Goal: Task Accomplishment & Management: Manage account settings

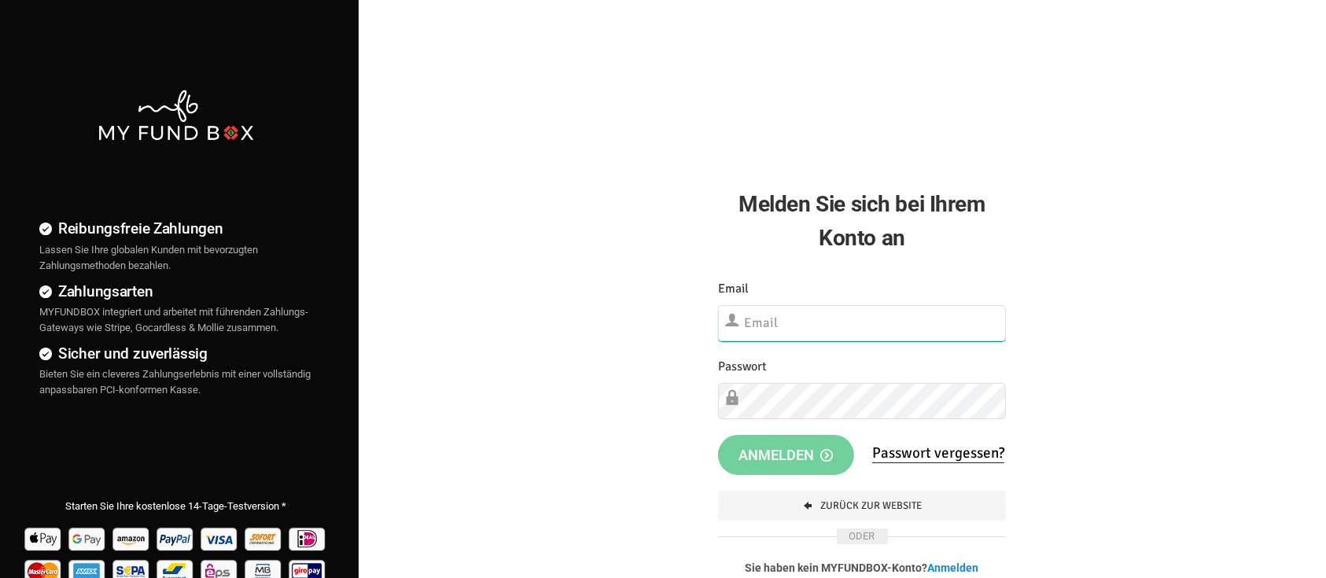
click at [770, 315] on input "text" at bounding box center [862, 323] width 289 height 36
type input "onlinespende@umutev.de"
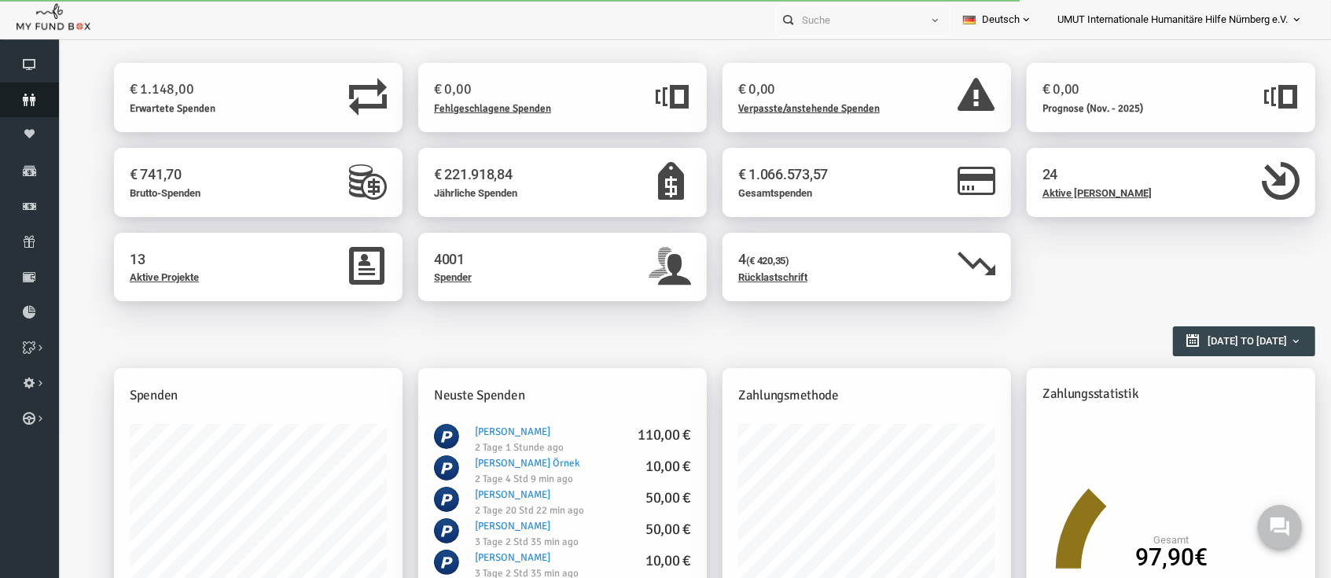
click at [16, 101] on icon at bounding box center [29, 100] width 59 height 13
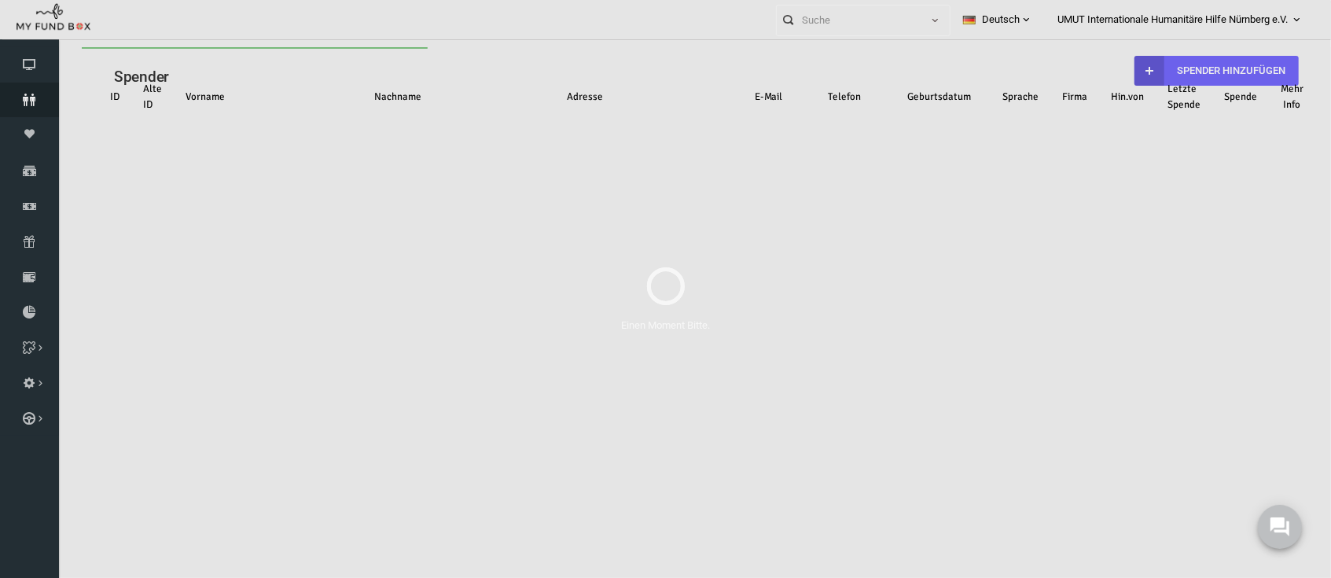
select select "100"
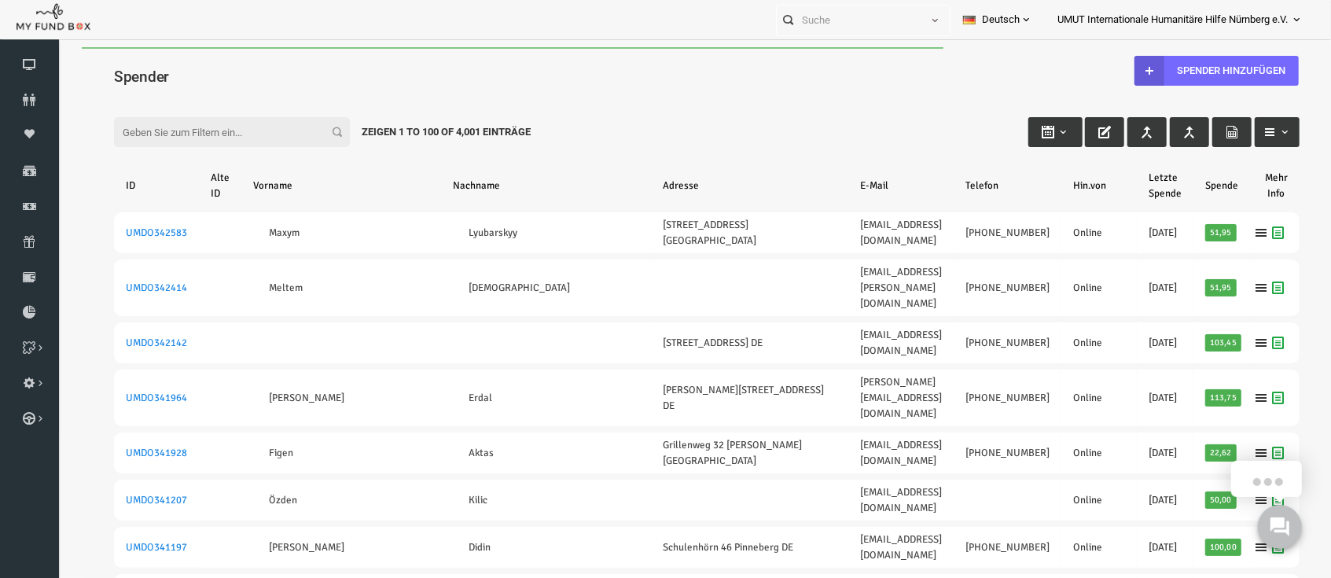
click at [218, 140] on input "Filter:" at bounding box center [206, 131] width 236 height 30
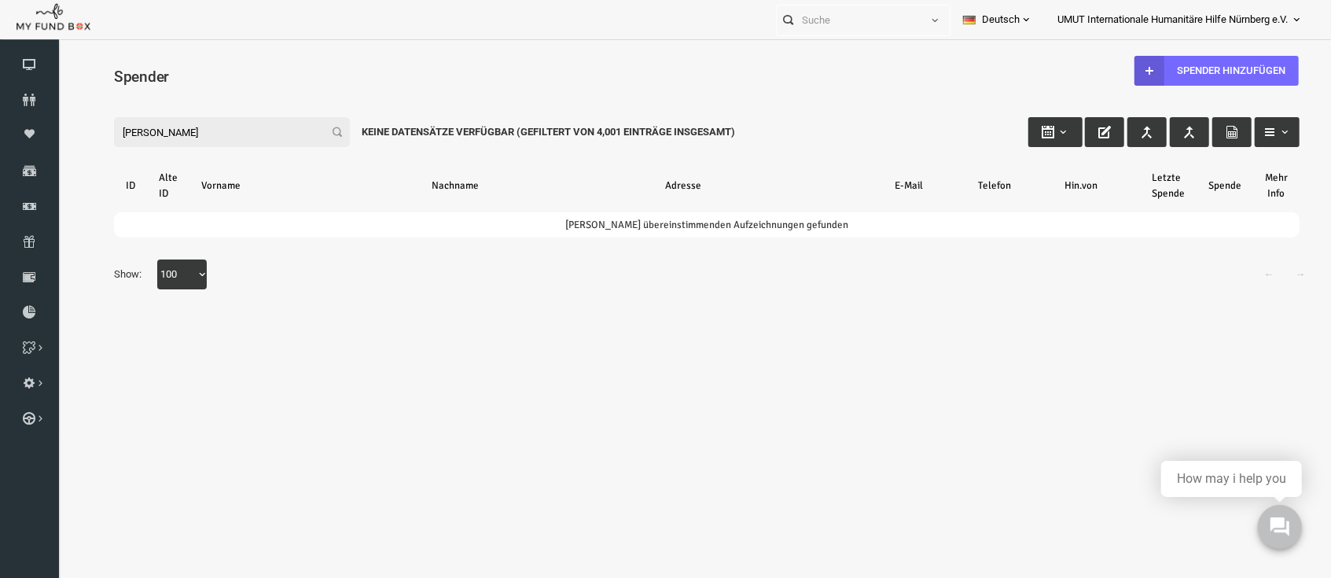
type input "sevim aydin"
click at [1289, 20] on link "UMUT Internationale Humanitäre Hilfe Nürnberg e.V." at bounding box center [1180, 19] width 270 height 39
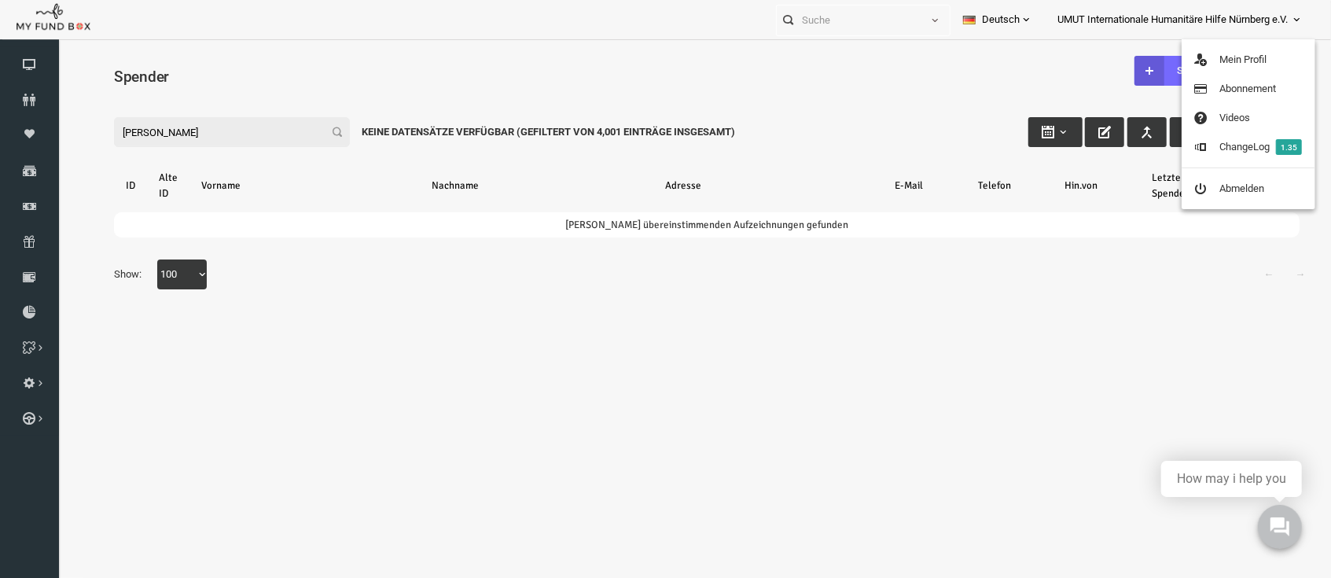
click at [1232, 4] on link "UMUT Internationale Humanitäre Hilfe Nürnberg e.V." at bounding box center [1180, 19] width 270 height 39
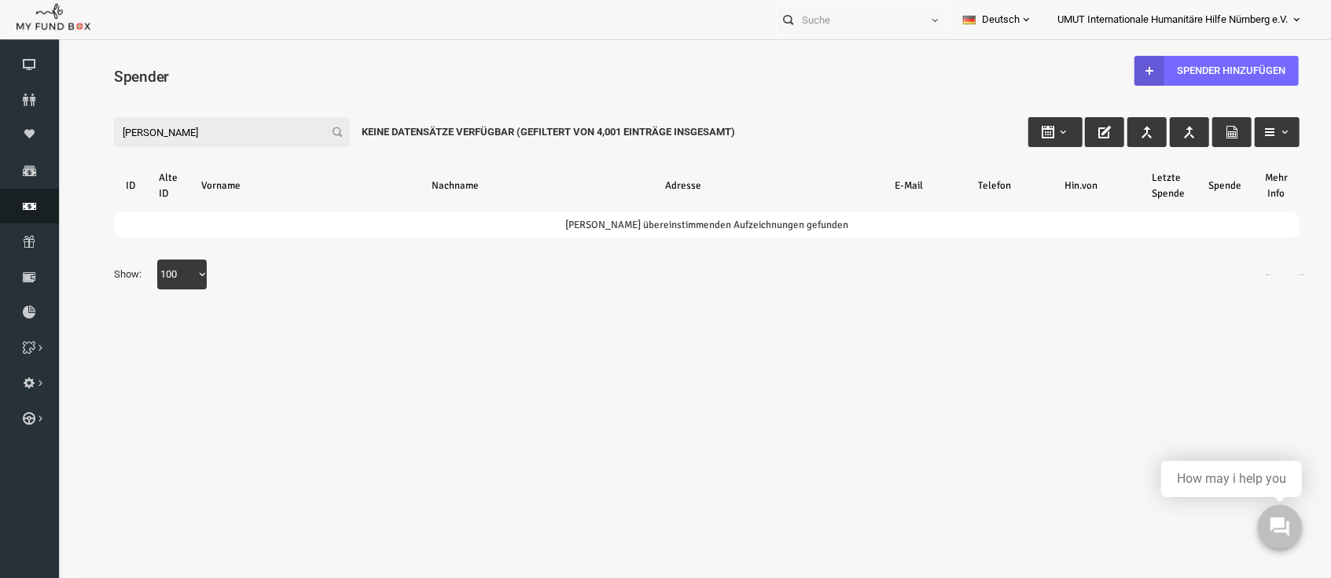
click at [26, 211] on icon at bounding box center [29, 206] width 59 height 13
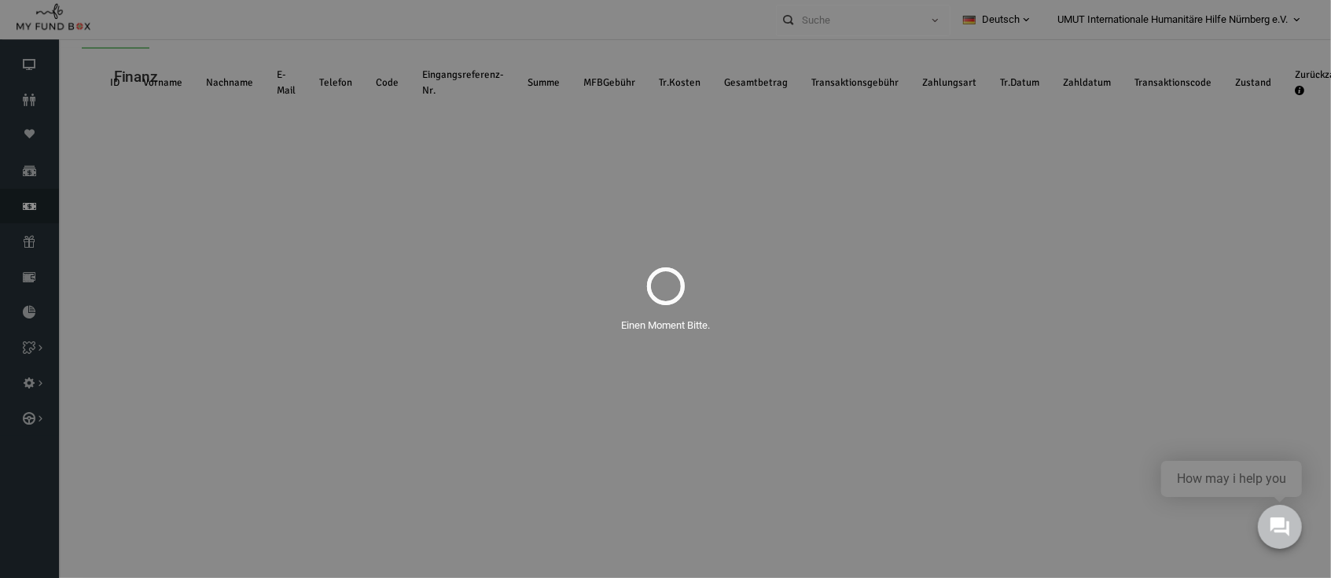
select select "100"
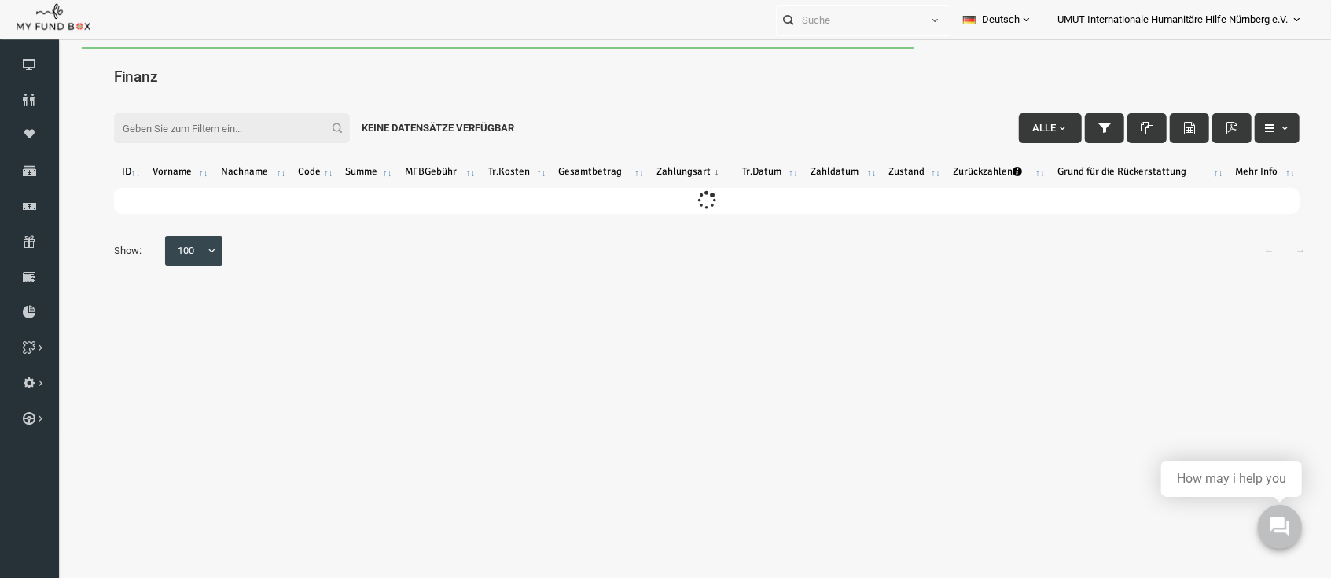
click at [171, 123] on input "Filter:" at bounding box center [206, 127] width 236 height 30
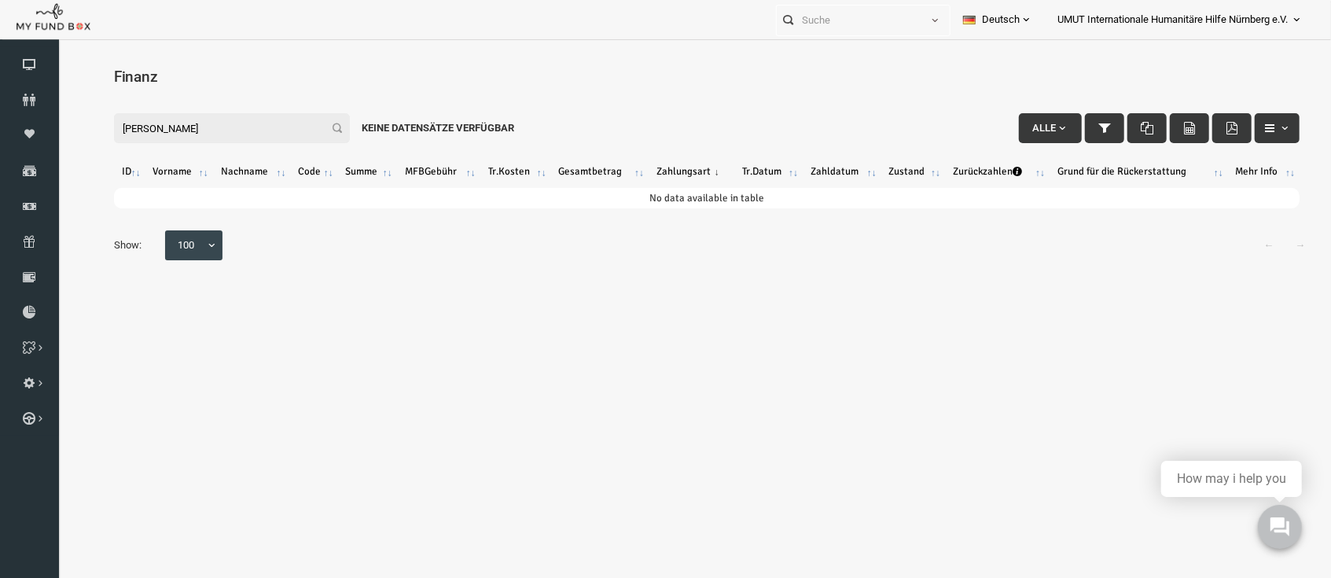
type input "sevim aydin"
click at [1246, 14] on span "UMUT Internationale Humanitäre Hilfe Nürnberg e.V." at bounding box center [1173, 20] width 230 height 28
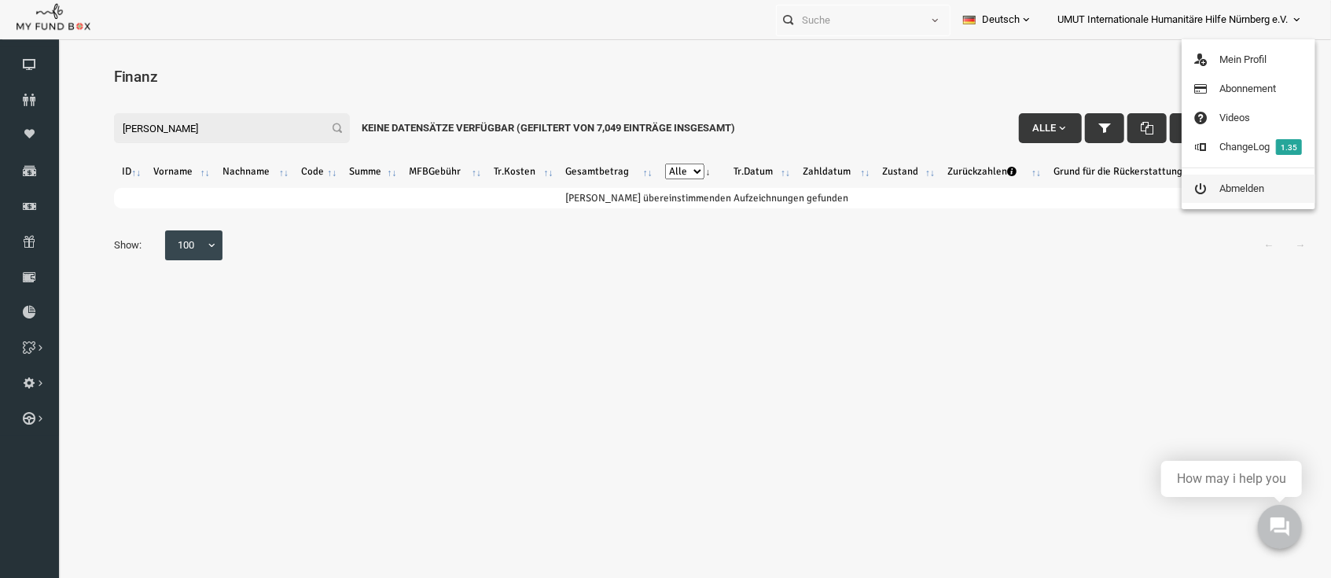
click at [1221, 193] on link "Abmelden" at bounding box center [1249, 189] width 134 height 28
